Goal: Information Seeking & Learning: Check status

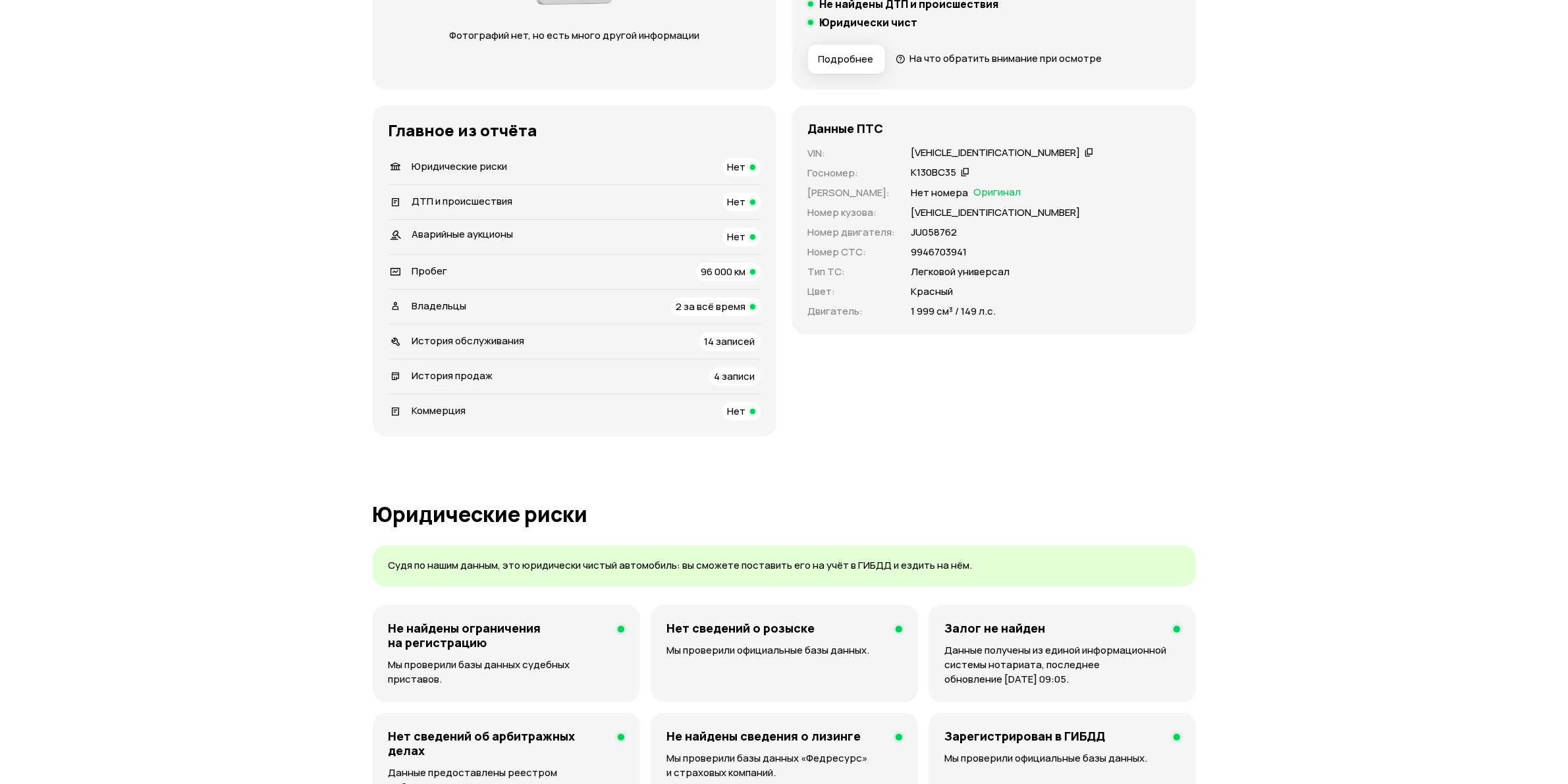
scroll to position [329, 0]
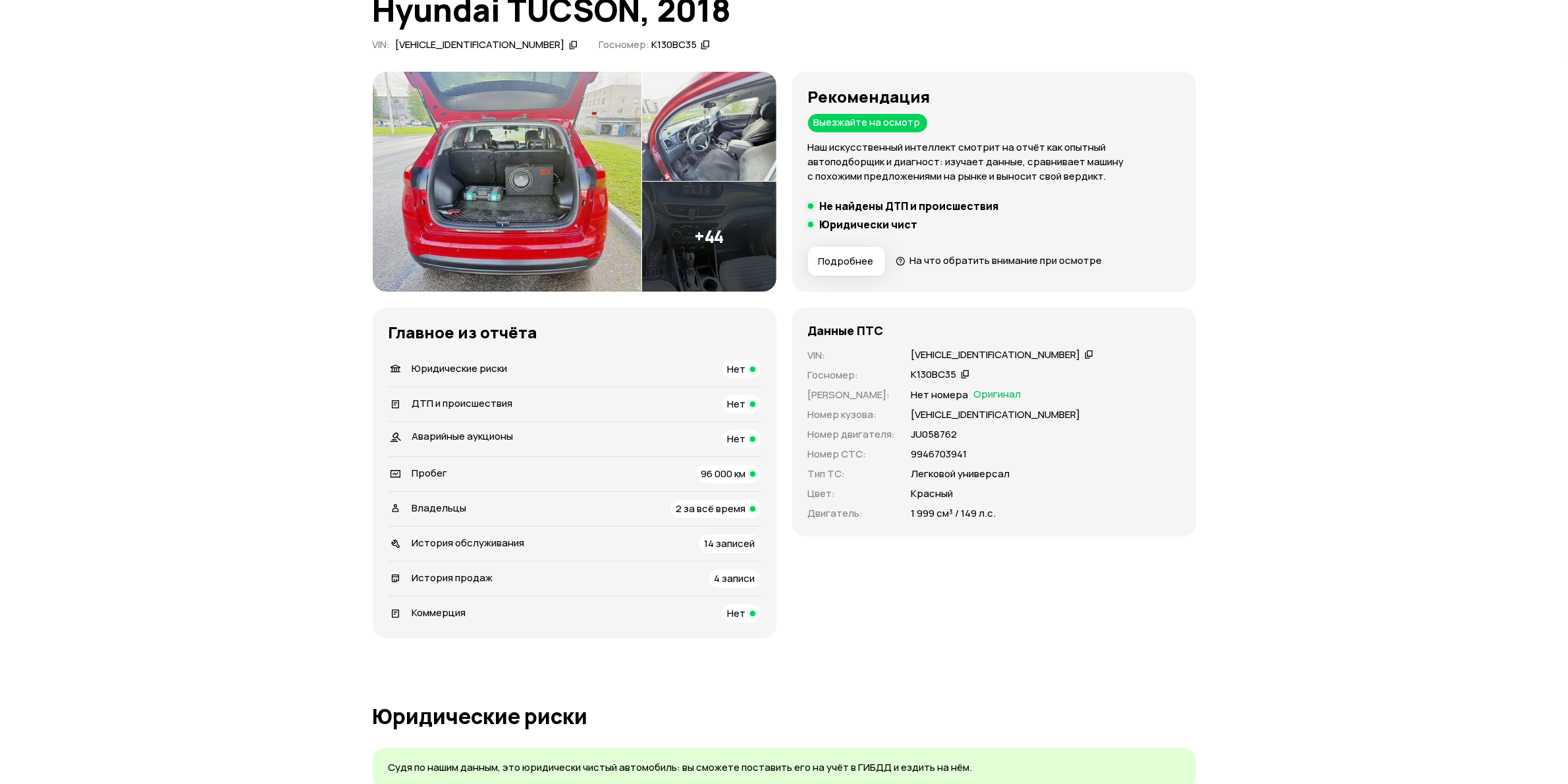
scroll to position [741, 0]
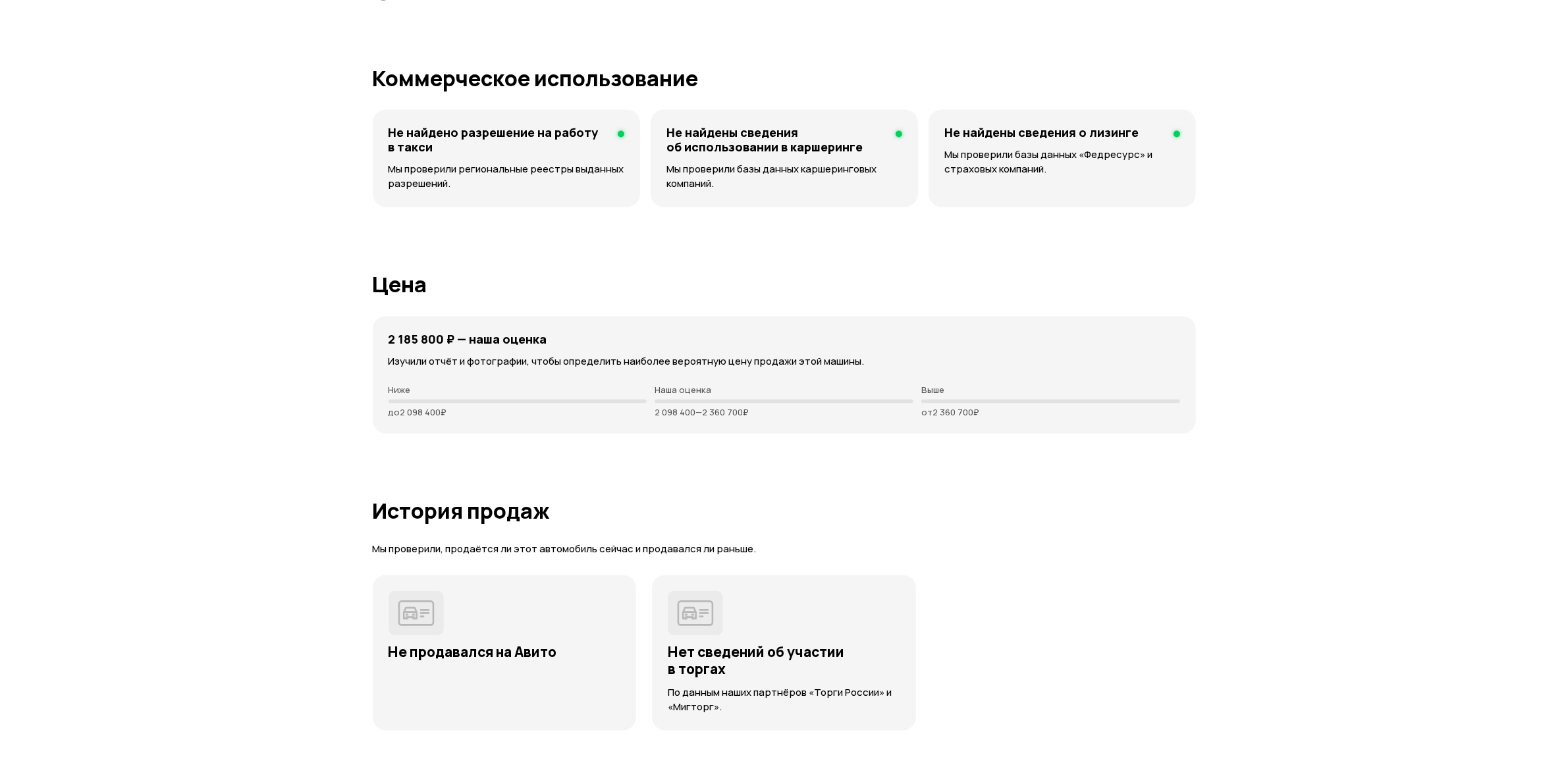
scroll to position [3045, 0]
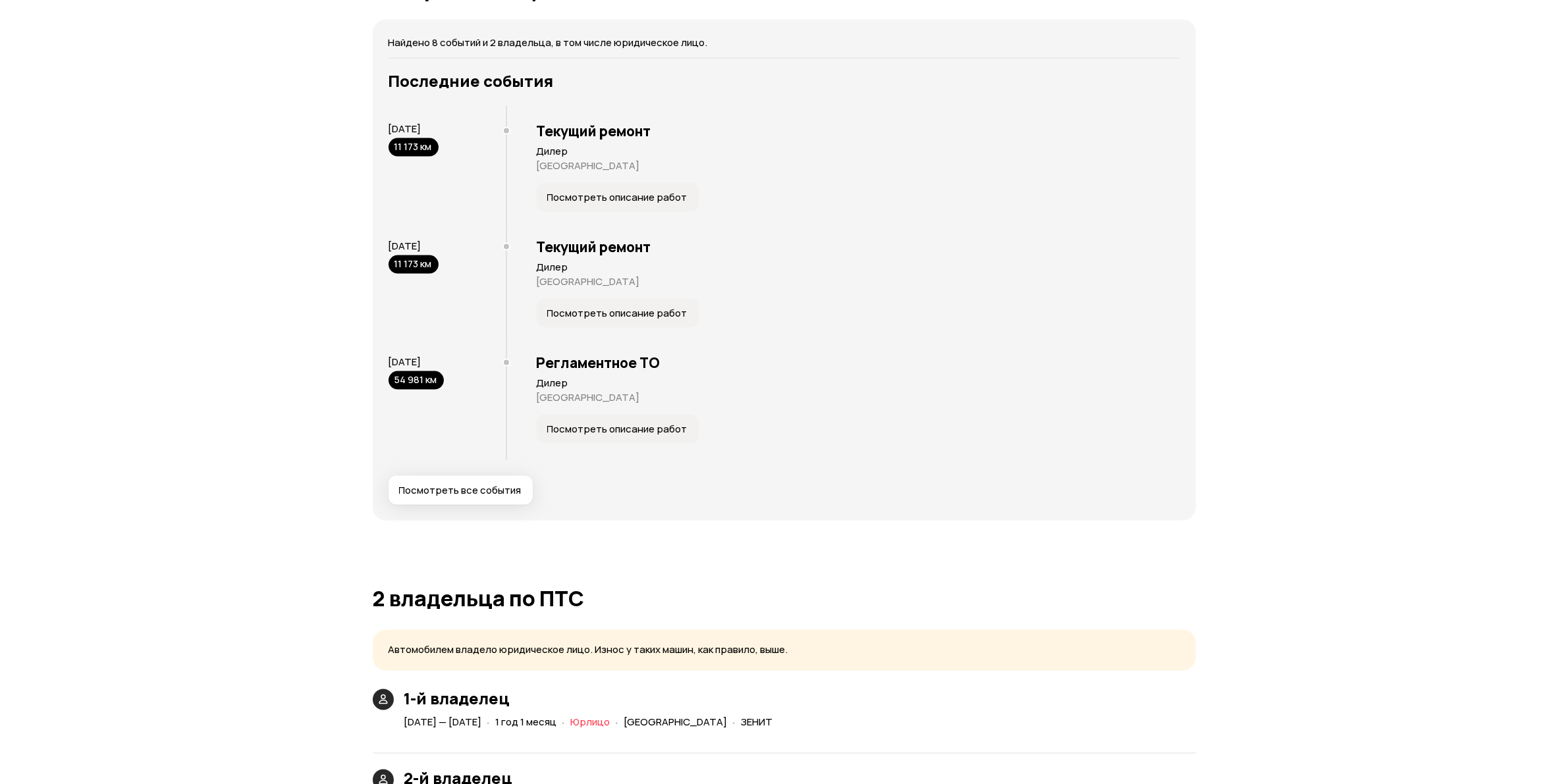
scroll to position [2633, 0]
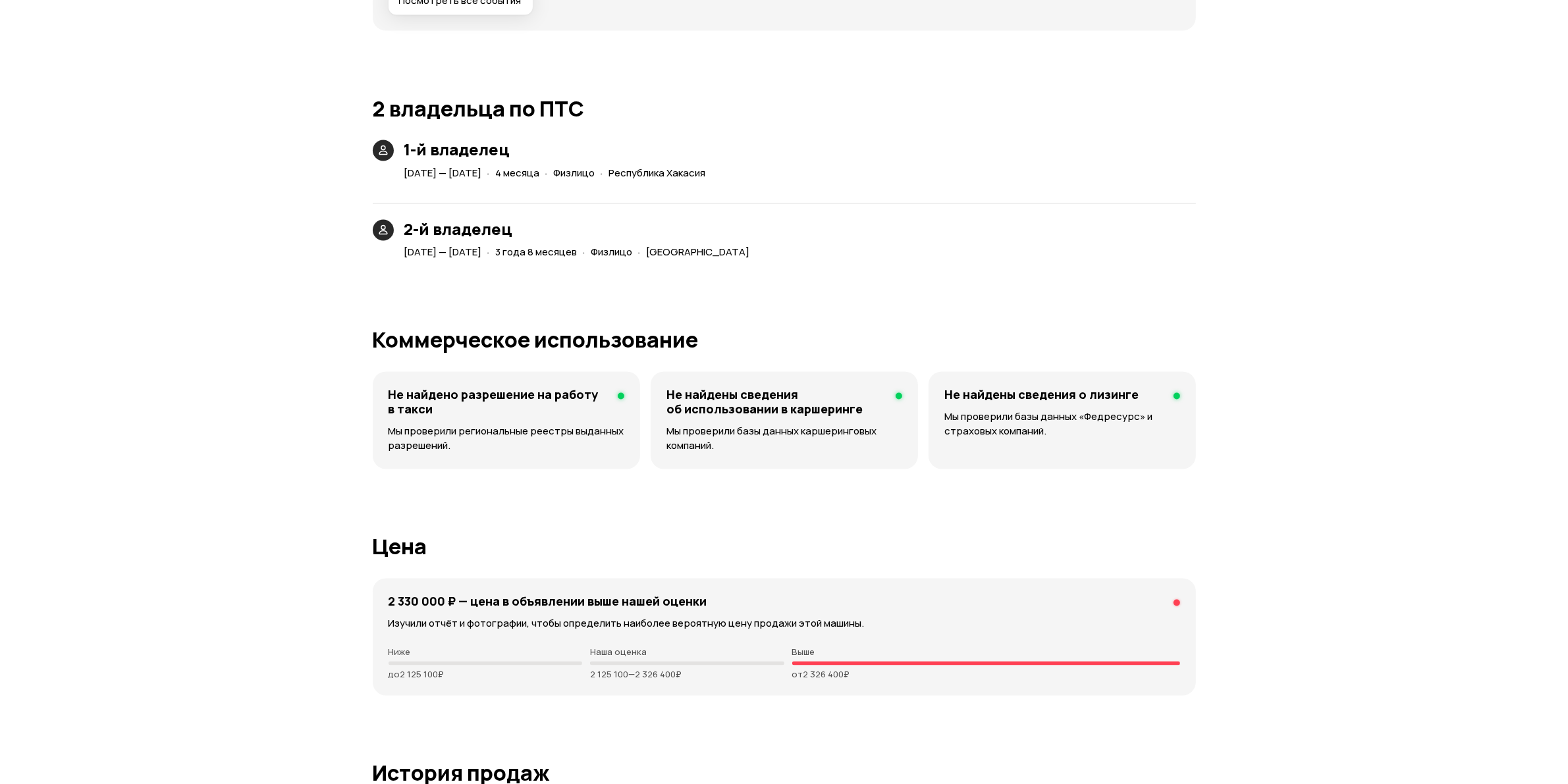
scroll to position [3292, 0]
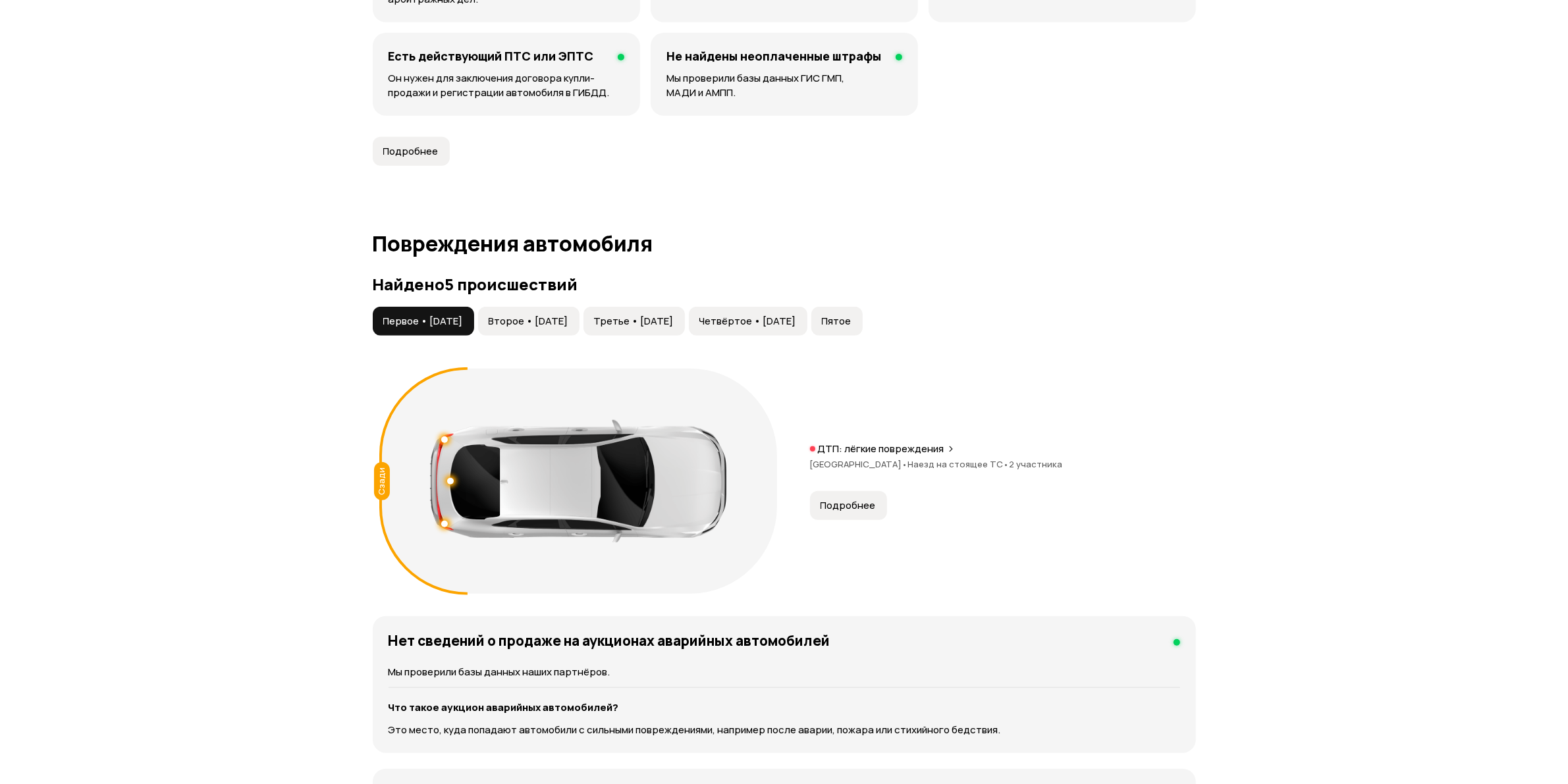
scroll to position [1235, 0]
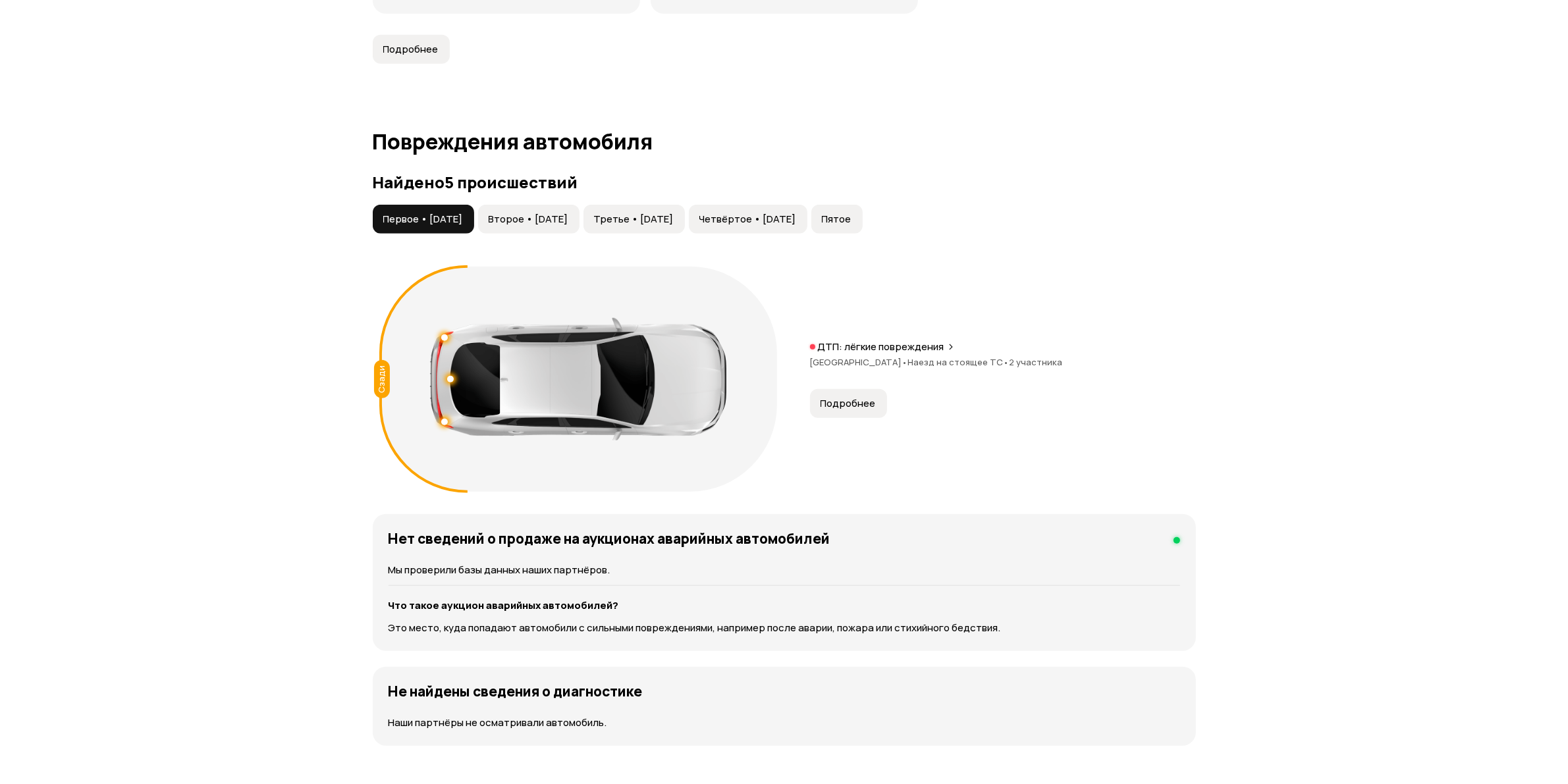
click at [518, 229] on button "Второе • 18 фев 2021" at bounding box center [529, 220] width 102 height 29
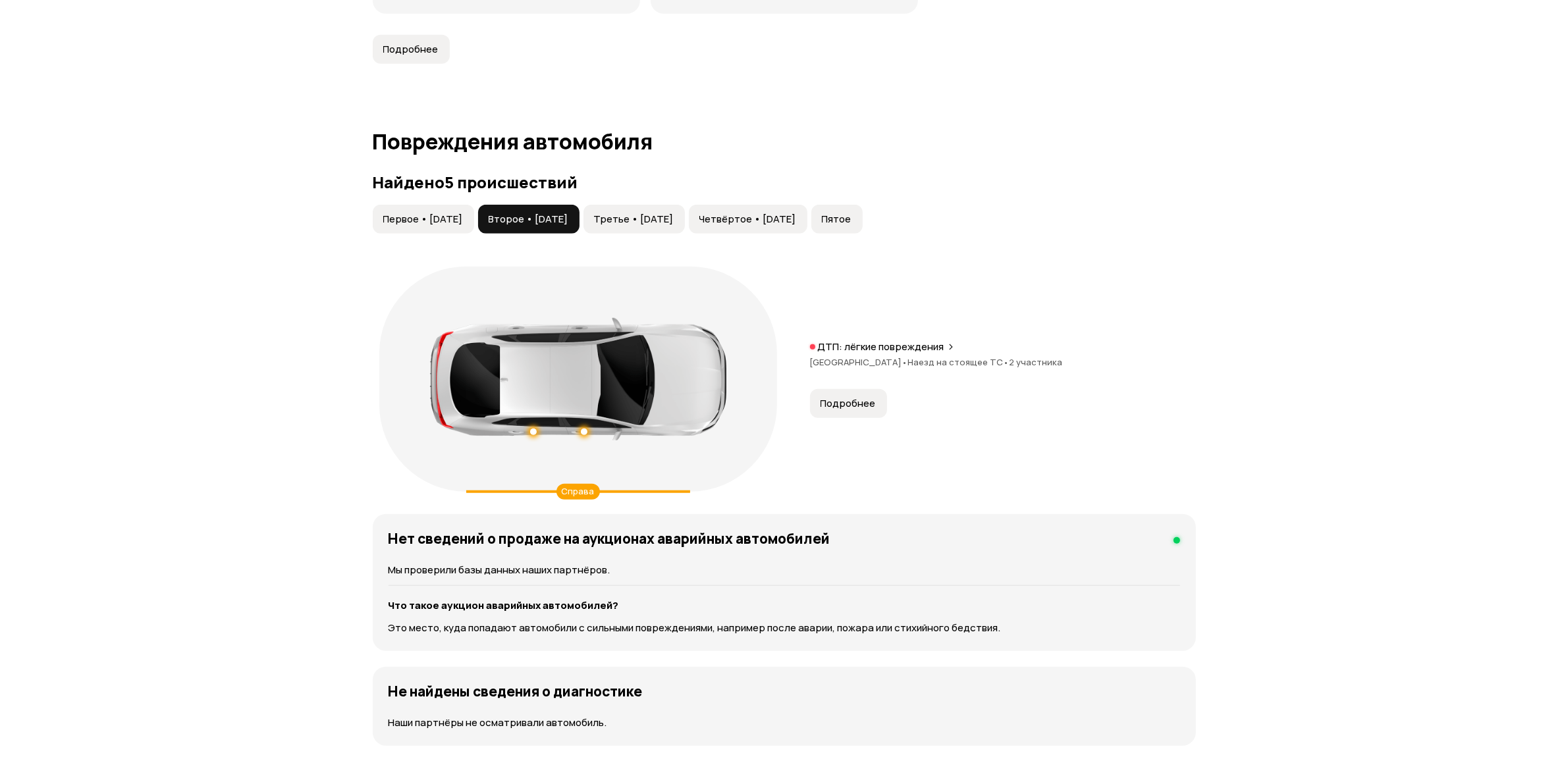
click at [665, 221] on span "Третье • 01 окт 2021" at bounding box center [634, 220] width 80 height 14
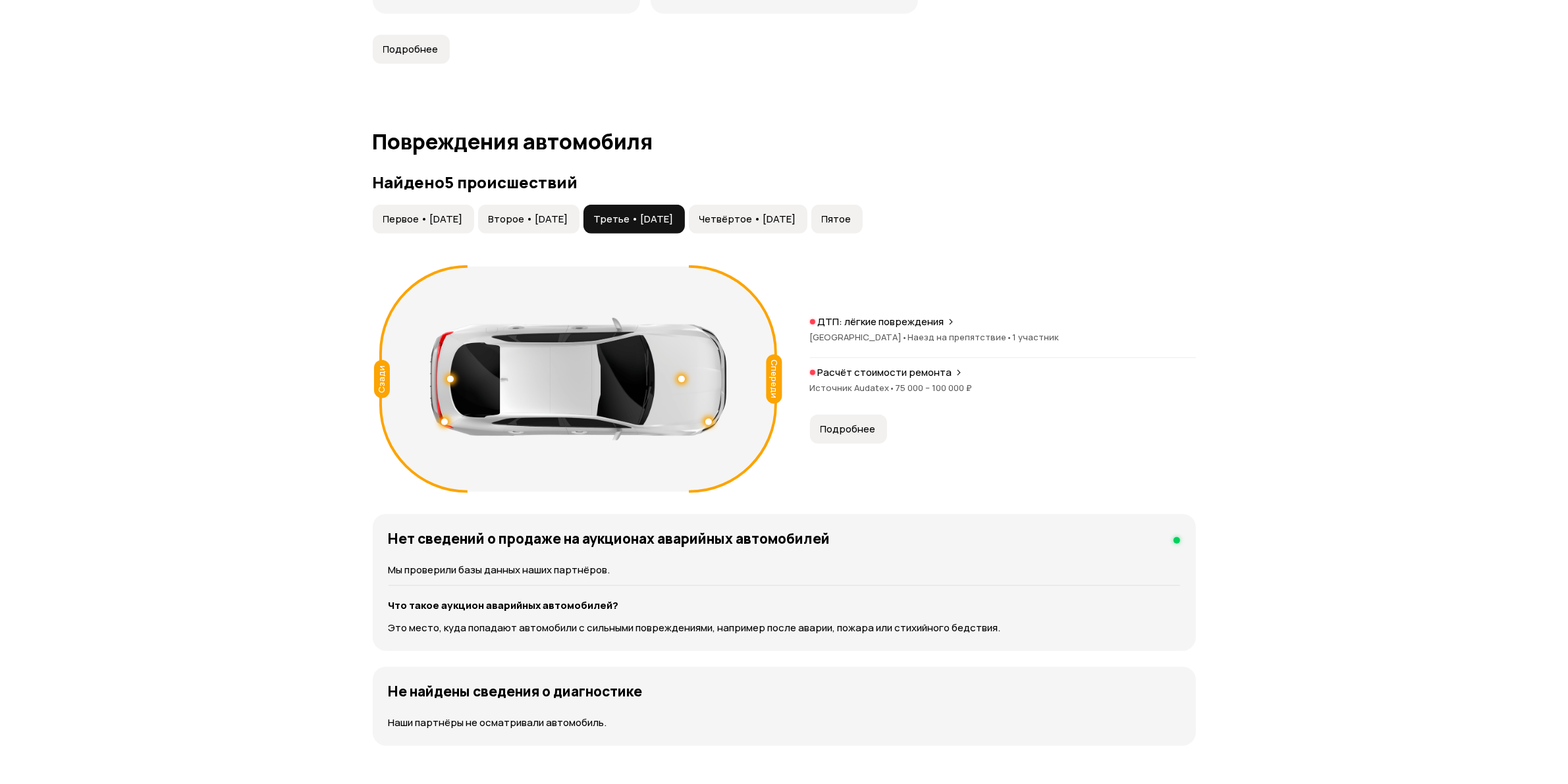
click at [771, 221] on span "Четвёртое • 12 окт 2022" at bounding box center [748, 220] width 97 height 14
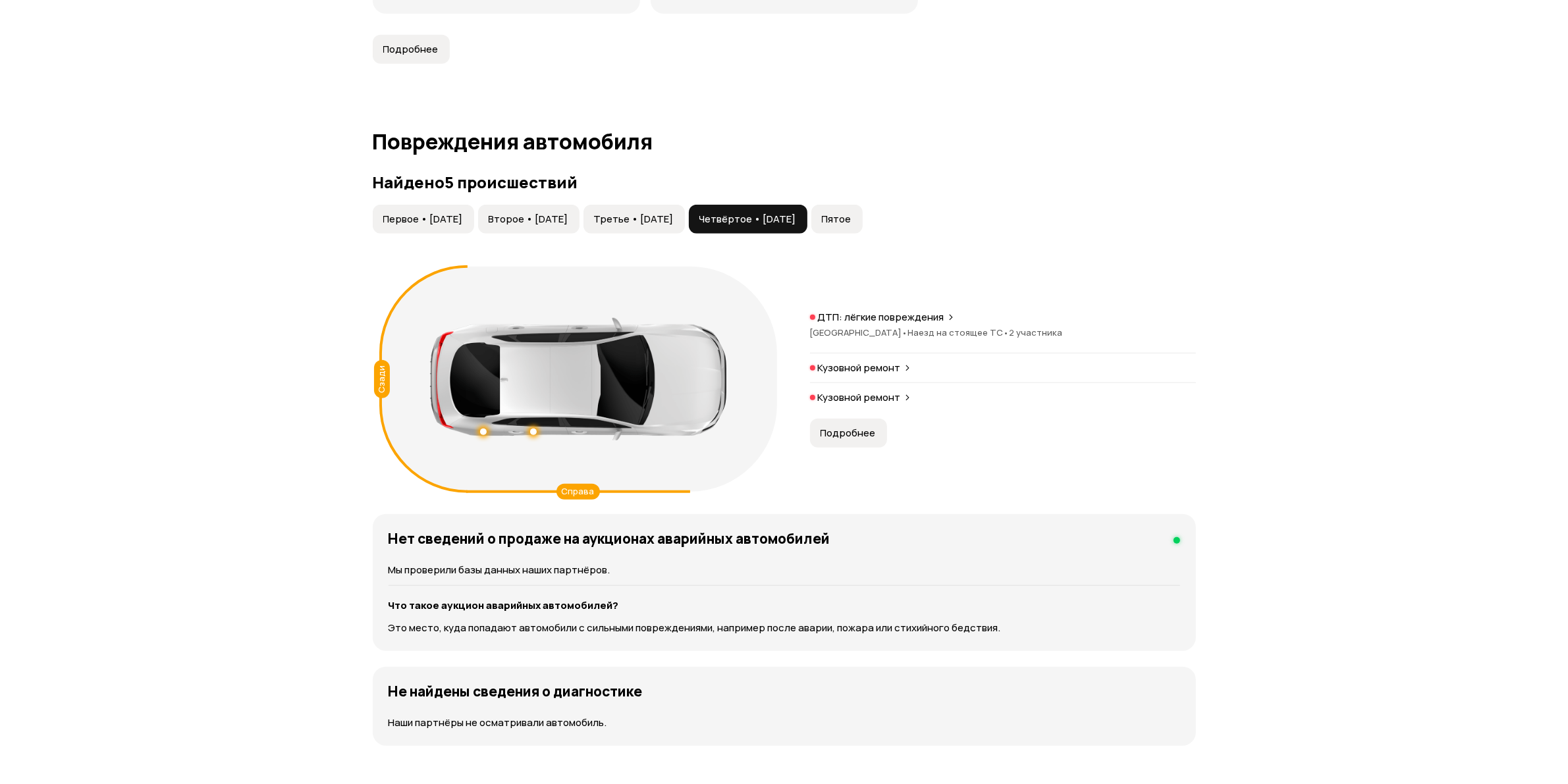
click at [863, 220] on button "Пятое" at bounding box center [837, 220] width 52 height 29
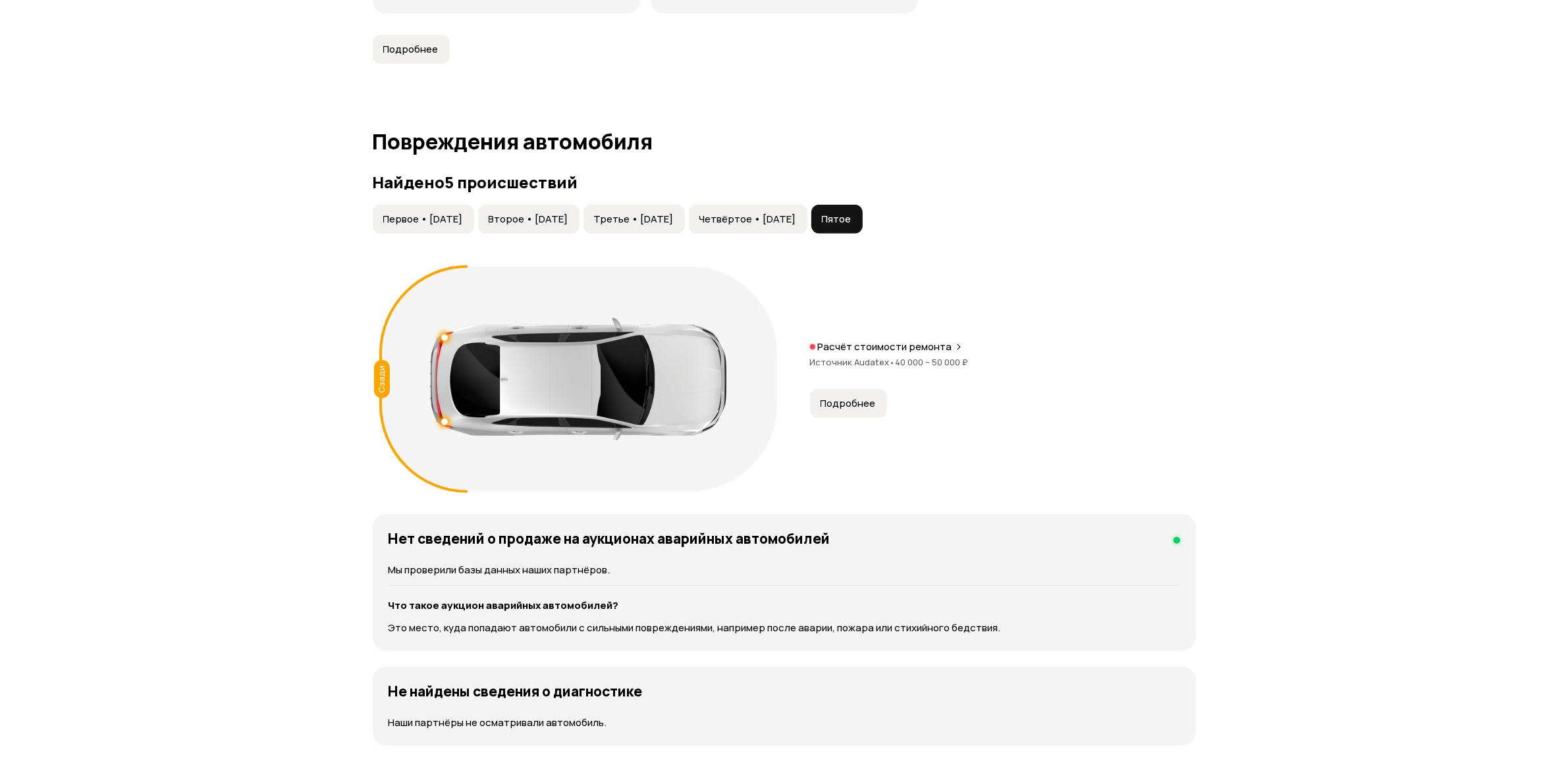
click at [796, 219] on span "Четвёртое • 12 окт 2022" at bounding box center [748, 220] width 97 height 14
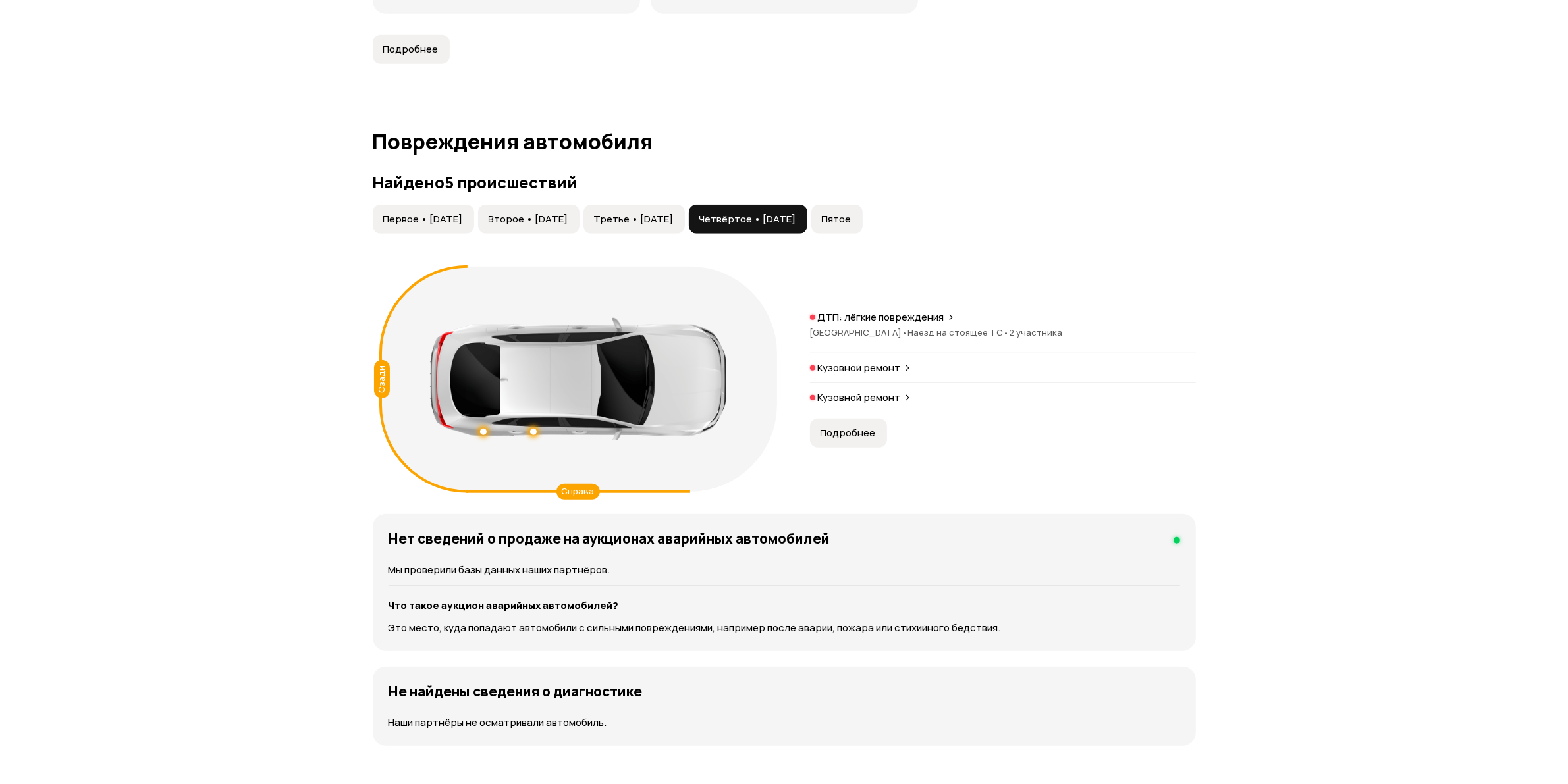
drag, startPoint x: 714, startPoint y: 220, endPoint x: 663, endPoint y: 216, distance: 51.2
click at [674, 220] on span "Третье • 01 окт 2021" at bounding box center [634, 220] width 80 height 14
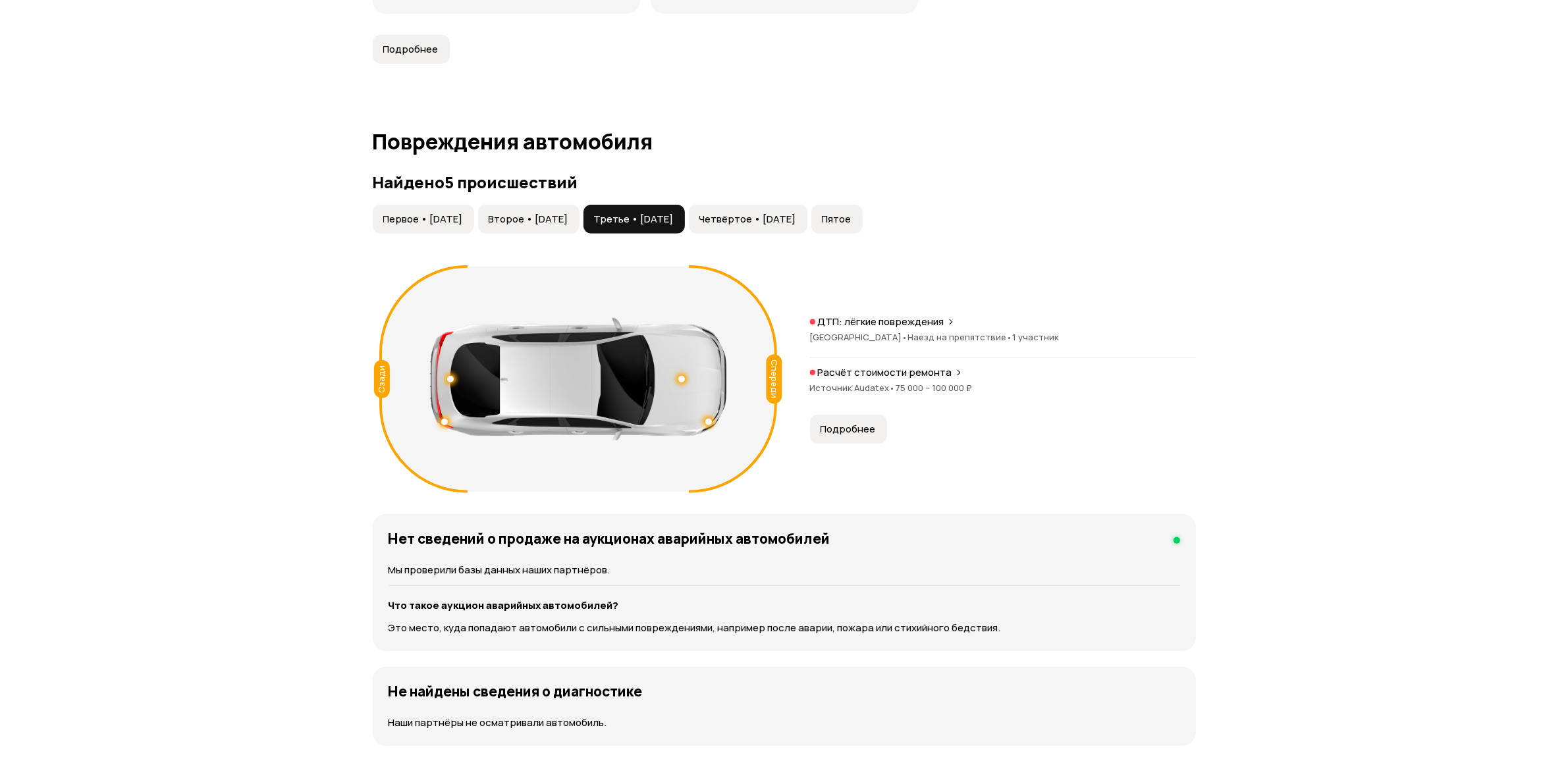
click at [566, 216] on span "Второе • 18 фев 2021" at bounding box center [528, 220] width 80 height 14
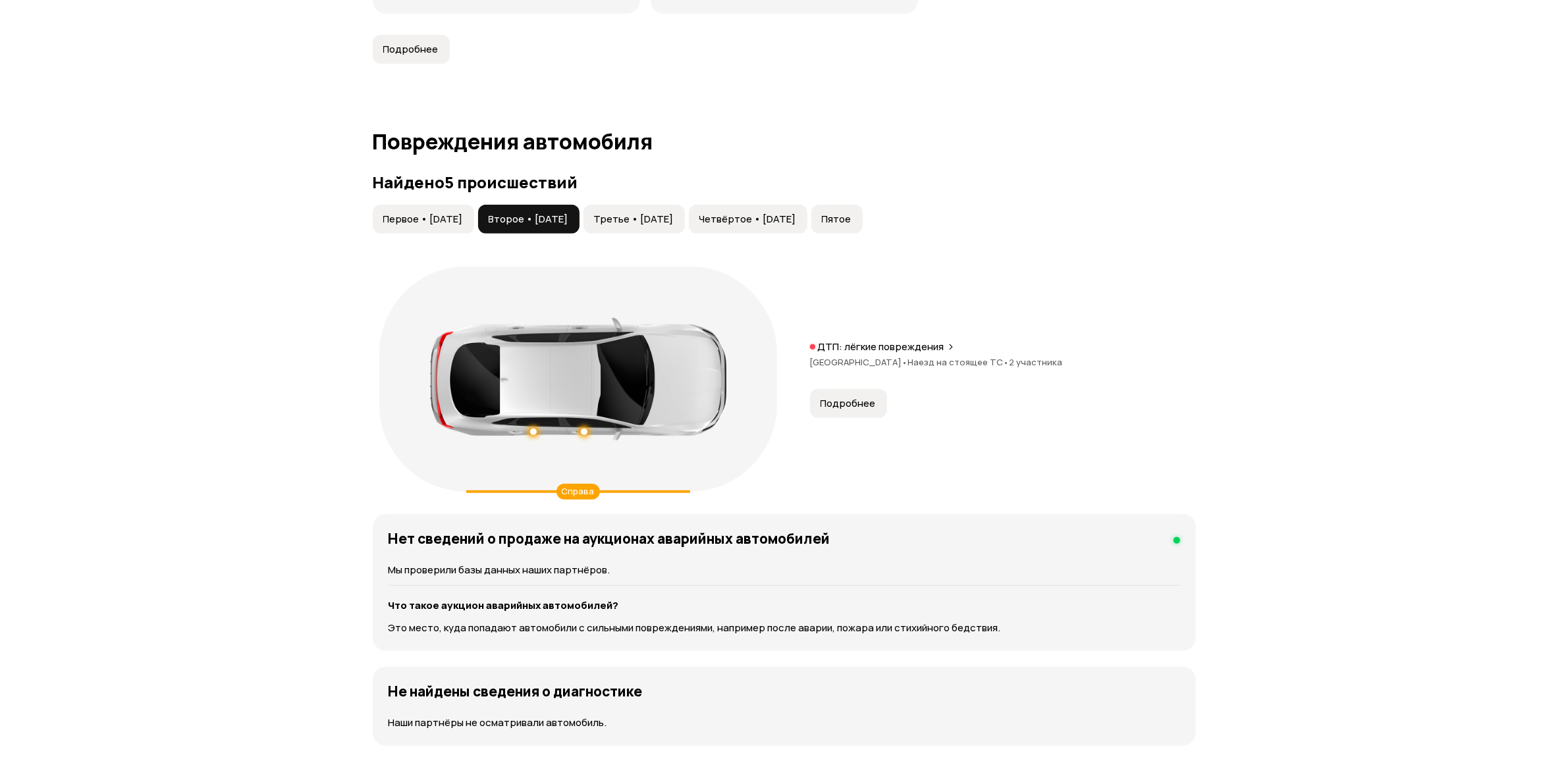
click at [495, 208] on div "Первое • 30 янв 2021 Второе • 18 фев 2021 Третье • 01 окт 2021 Четвёртое • 12 о…" at bounding box center [617, 220] width 494 height 29
